Goal: Task Accomplishment & Management: Manage account settings

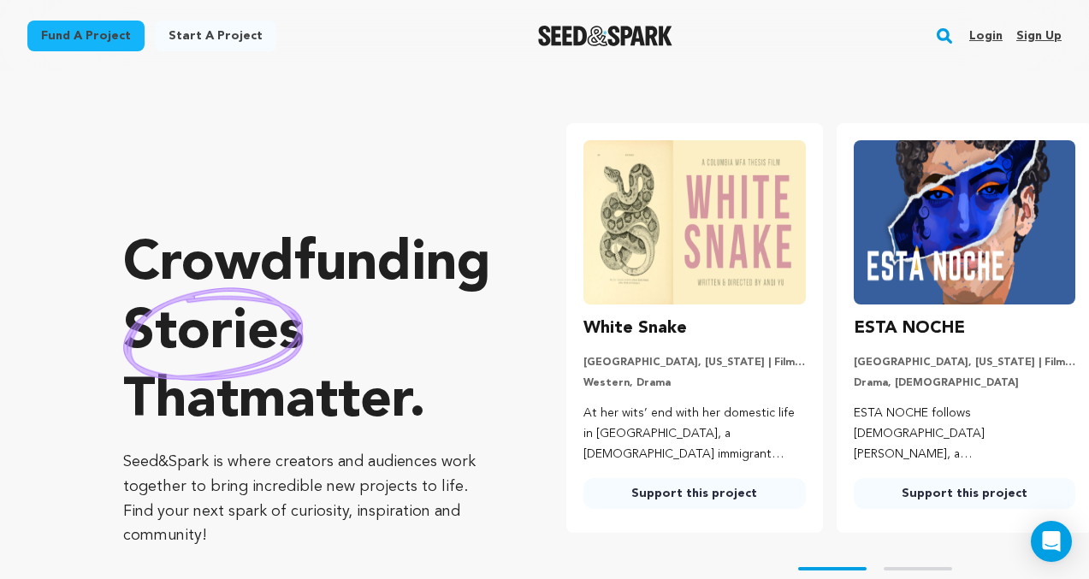
click at [987, 38] on link "Login" at bounding box center [986, 35] width 33 height 27
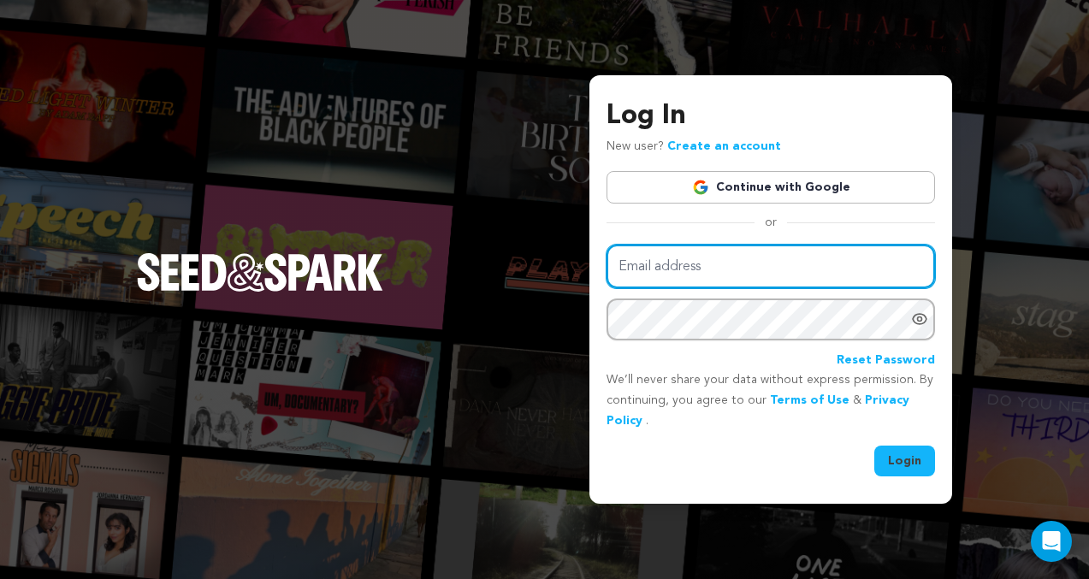
type input "hellomelissamaria@gmail.com"
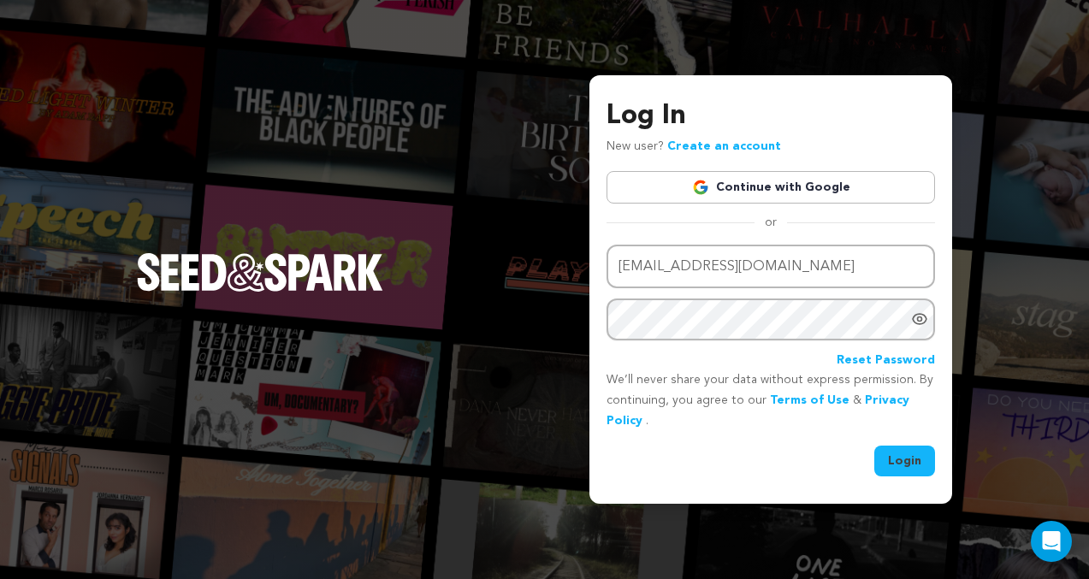
click at [903, 453] on button "Login" at bounding box center [905, 461] width 61 height 31
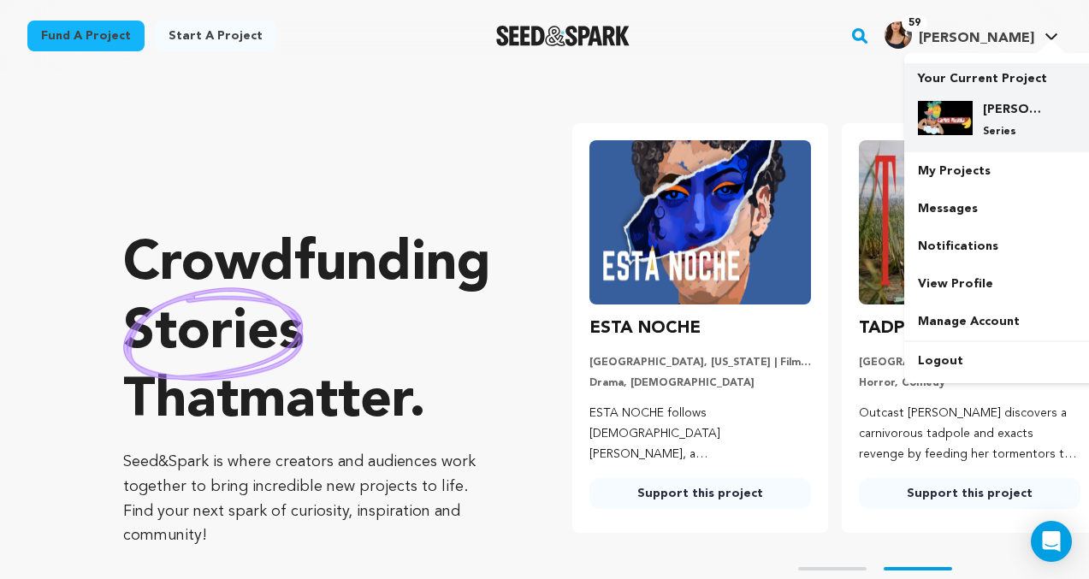
scroll to position [0, 283]
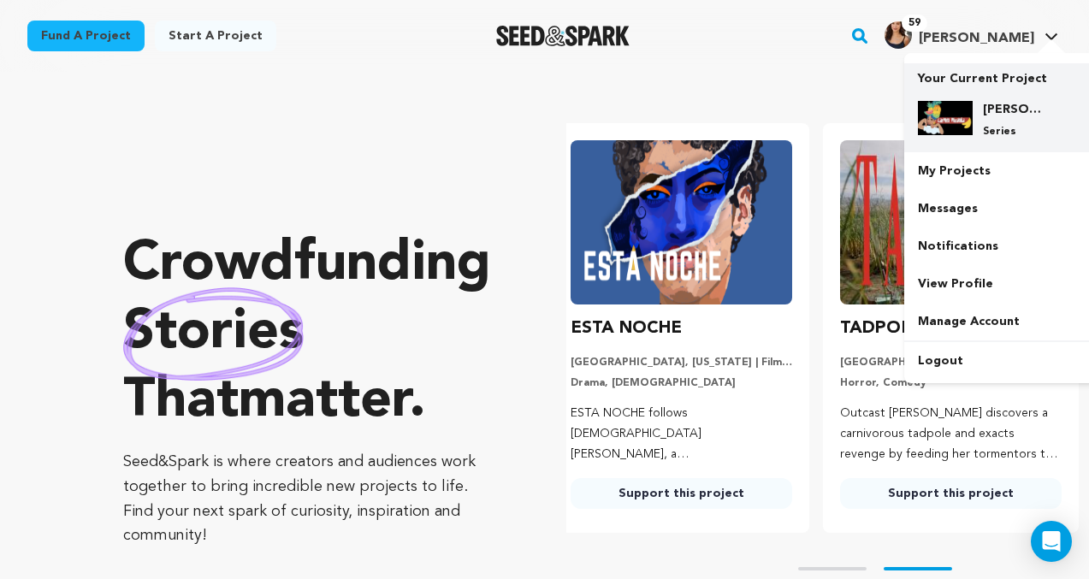
click at [991, 131] on p "Series" at bounding box center [1014, 132] width 62 height 14
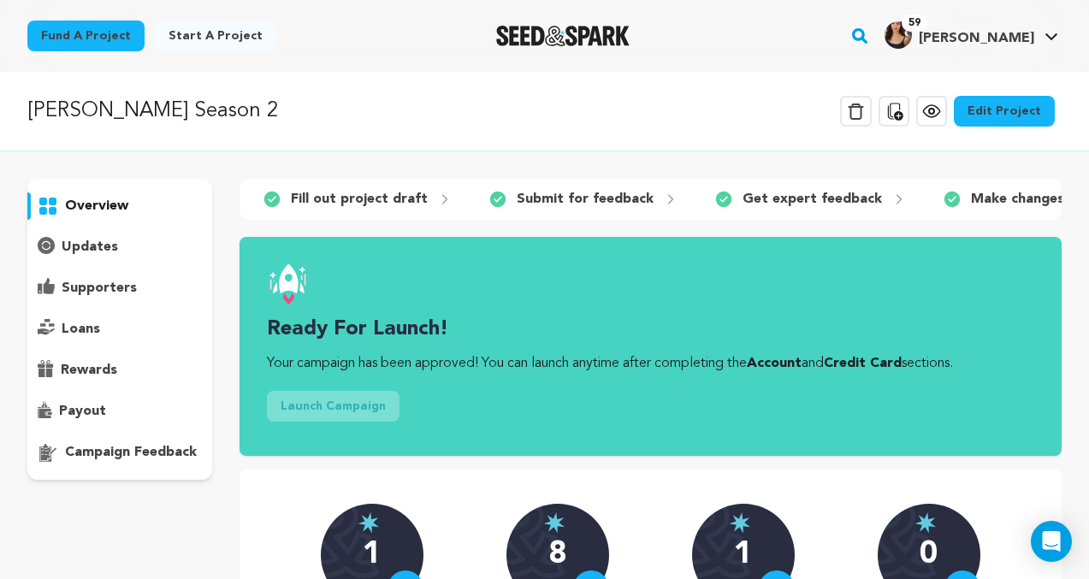
click at [937, 116] on icon at bounding box center [932, 111] width 21 height 21
click at [896, 116] on icon at bounding box center [894, 111] width 21 height 21
